Goal: Task Accomplishment & Management: Manage account settings

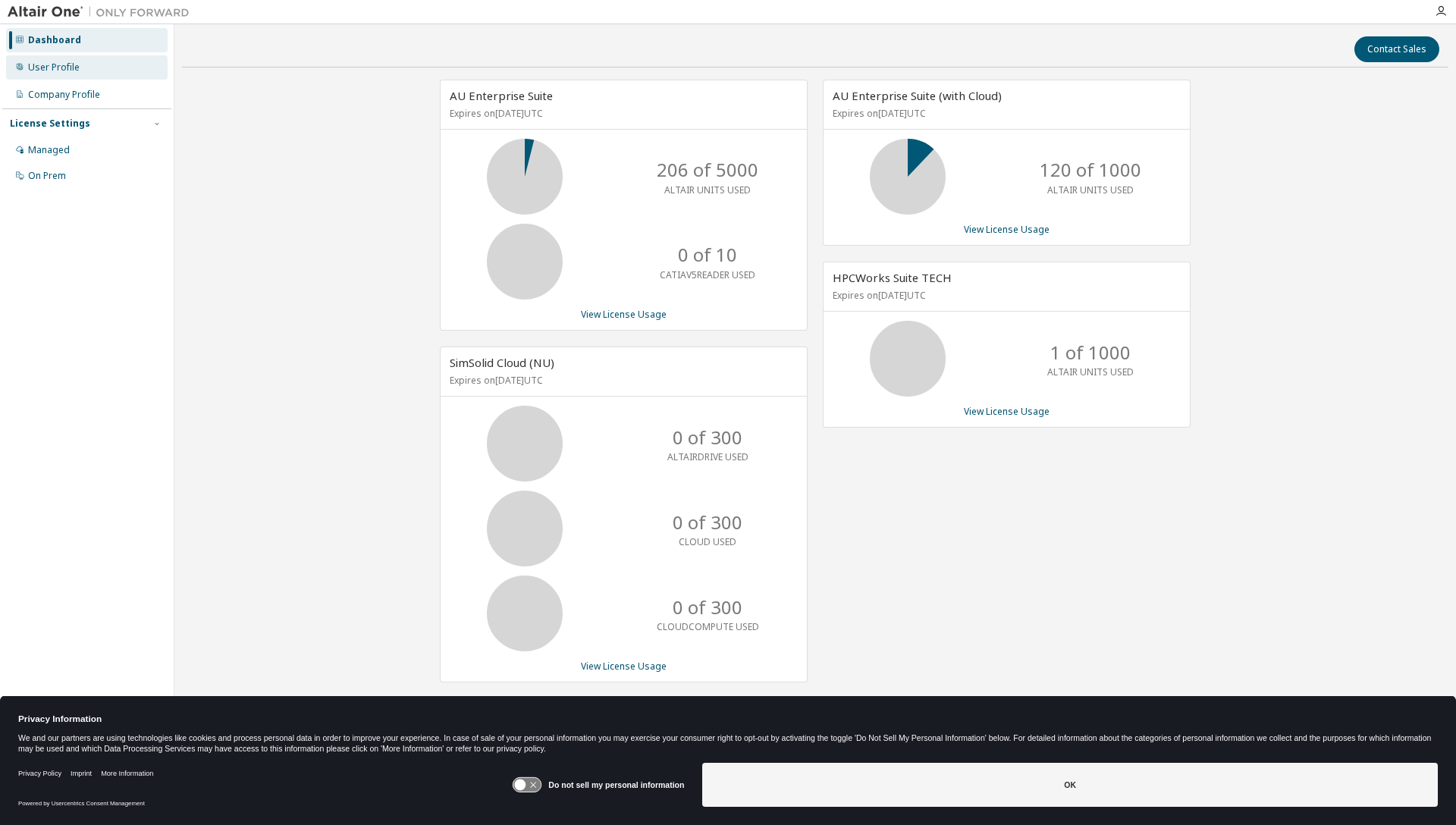
click at [72, 72] on div "User Profile" at bounding box center [53, 67] width 51 height 12
